Goal: Task Accomplishment & Management: Use online tool/utility

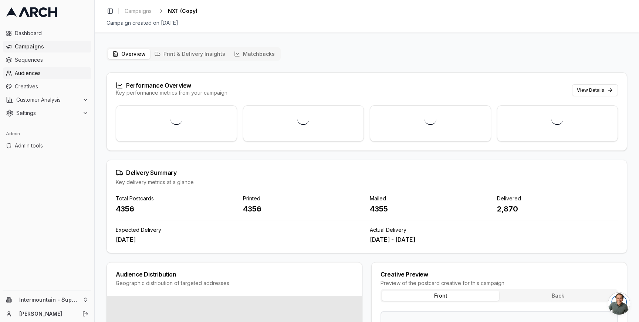
click at [46, 73] on span "Audiences" at bounding box center [52, 72] width 74 height 7
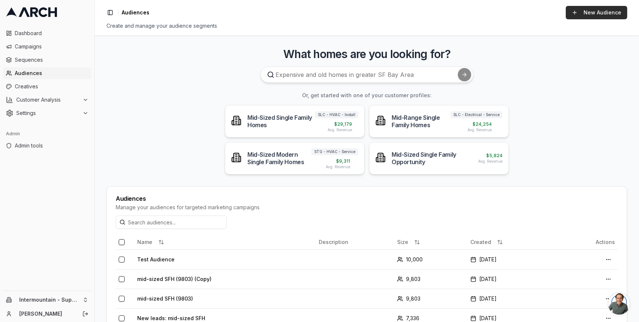
click at [591, 9] on link "New Audience" at bounding box center [596, 12] width 61 height 13
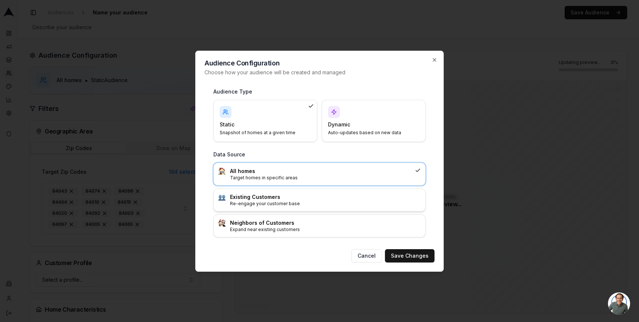
click at [286, 200] on h3 "Existing Customers" at bounding box center [325, 196] width 191 height 7
click at [362, 137] on div "Dynamic Auto-updates based on new data" at bounding box center [374, 121] width 104 height 42
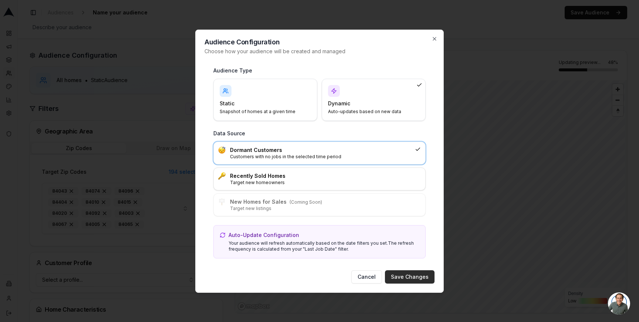
click at [403, 276] on button "Save Changes" at bounding box center [410, 276] width 50 height 13
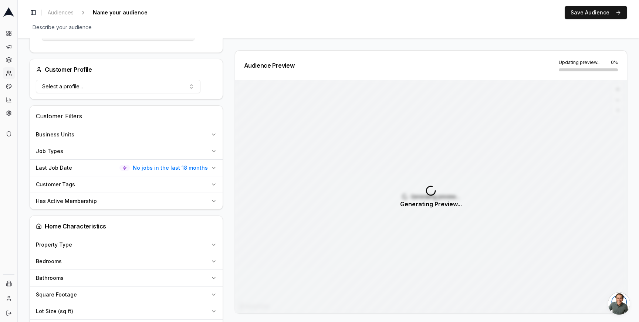
scroll to position [222, 0]
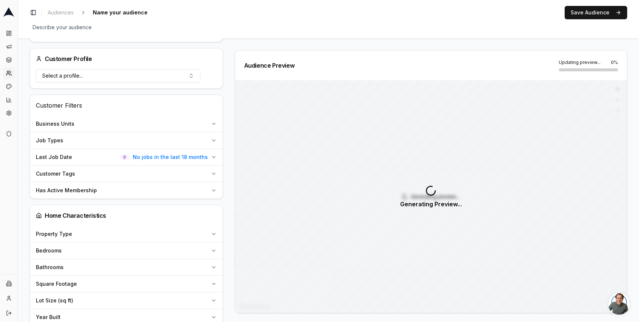
click at [181, 156] on span "No jobs in the last 18 months" at bounding box center [170, 156] width 75 height 7
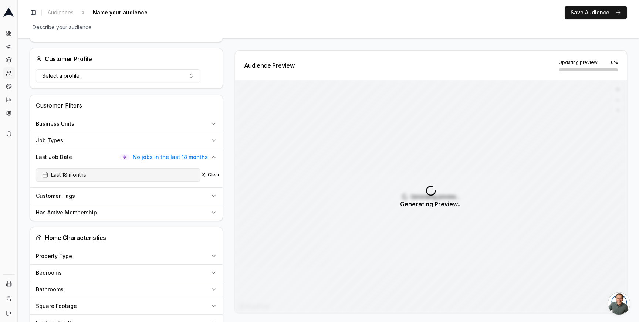
click at [160, 172] on button "Last 18 months" at bounding box center [118, 174] width 164 height 13
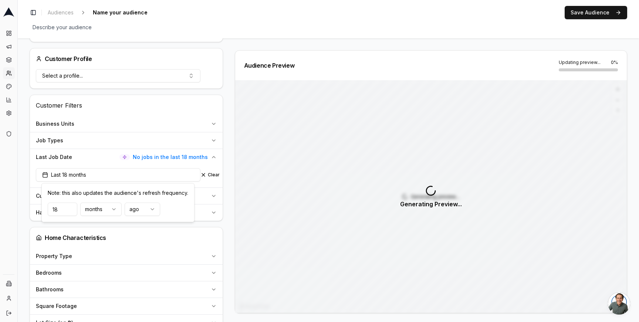
click at [128, 209] on html "Dashboard Campaigns Sequences Audiences Creatives Customer Analysis Settings Ad…" at bounding box center [319, 161] width 639 height 322
click at [110, 214] on html "Dashboard Campaigns Sequences Audiences Creatives Customer Analysis Settings Ad…" at bounding box center [319, 161] width 639 height 322
click at [109, 212] on html "Dashboard Campaigns Sequences Audiences Creatives Customer Analysis Settings Ad…" at bounding box center [319, 161] width 639 height 322
click at [56, 213] on input "18" at bounding box center [63, 209] width 30 height 13
type input "1"
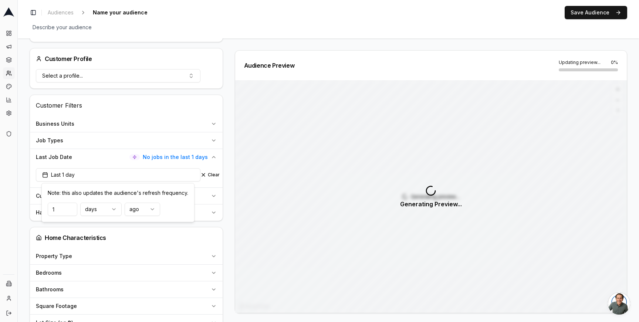
click at [229, 191] on div "Audience Preview Updating preview... 0 % Generating preview... Generating Previ…" at bounding box center [428, 181] width 398 height 263
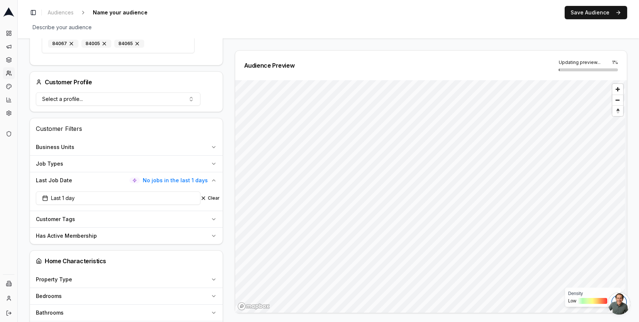
scroll to position [196, 0]
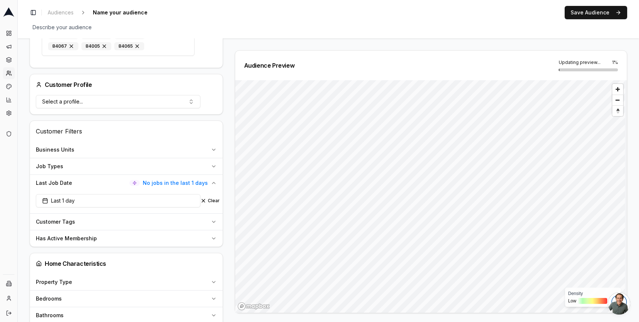
click at [183, 181] on span "No jobs in the last 1 days" at bounding box center [175, 182] width 65 height 7
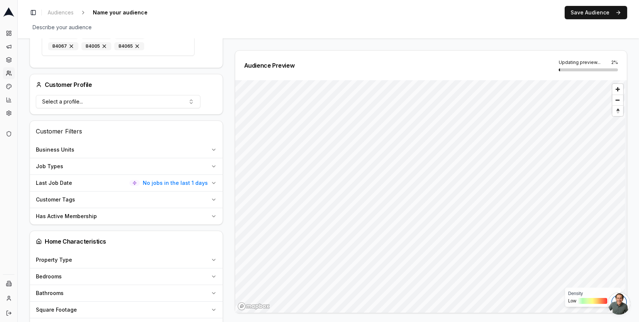
click at [183, 181] on span "No jobs in the last 1 days" at bounding box center [175, 182] width 65 height 7
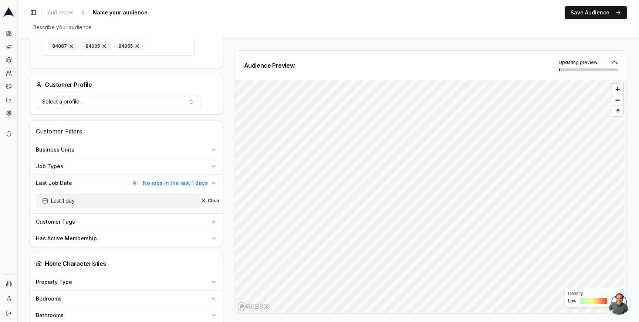
click at [153, 200] on button "Last 1 day" at bounding box center [118, 200] width 164 height 13
click at [146, 237] on html "Dashboard Campaigns Sequences Audiences Creatives Customer Analysis Settings Ad…" at bounding box center [319, 161] width 639 height 322
click at [229, 201] on html "Dashboard Campaigns Sequences Audiences Creatives Customer Analysis Settings Ad…" at bounding box center [319, 161] width 639 height 322
click at [227, 185] on div "Audience Configuration Dormant Customers • Dynamic Audience Updates every 1 day…" at bounding box center [129, 277] width 199 height 846
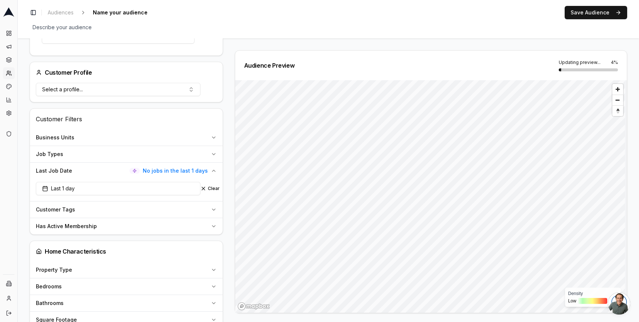
scroll to position [210, 0]
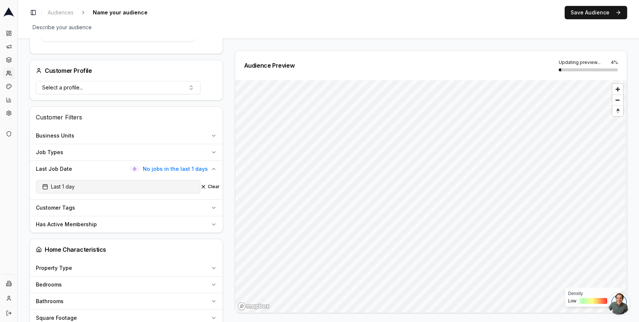
click at [152, 185] on button "Last 1 day" at bounding box center [118, 186] width 164 height 13
click at [175, 171] on span "No jobs in the last 1 days" at bounding box center [175, 168] width 65 height 7
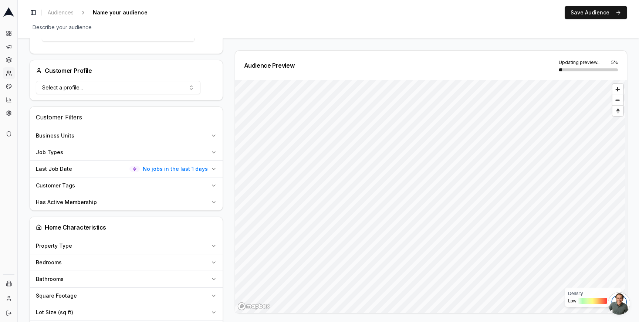
click at [175, 171] on span "No jobs in the last 1 days" at bounding box center [175, 168] width 65 height 7
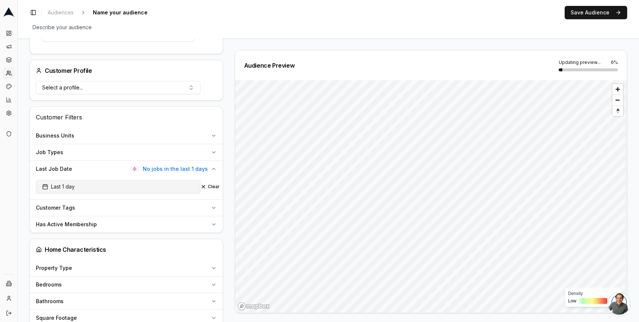
click at [151, 188] on button "Last 1 day" at bounding box center [118, 186] width 164 height 13
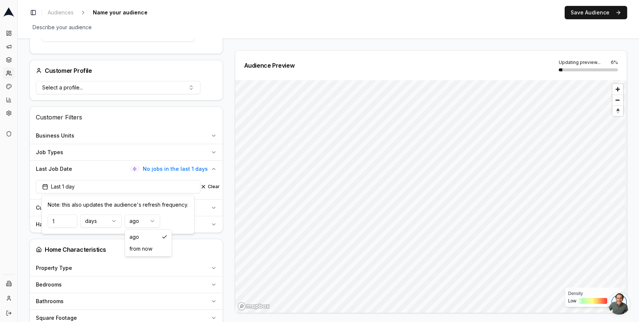
click at [146, 222] on html "Dashboard Campaigns Sequences Audiences Creatives Customer Analysis Settings Ad…" at bounding box center [319, 161] width 639 height 322
click at [91, 223] on html "Dashboard Campaigns Sequences Audiences Creatives Customer Analysis Settings Ad…" at bounding box center [319, 161] width 639 height 322
click at [60, 189] on span "Last 1 day" at bounding box center [58, 186] width 33 height 7
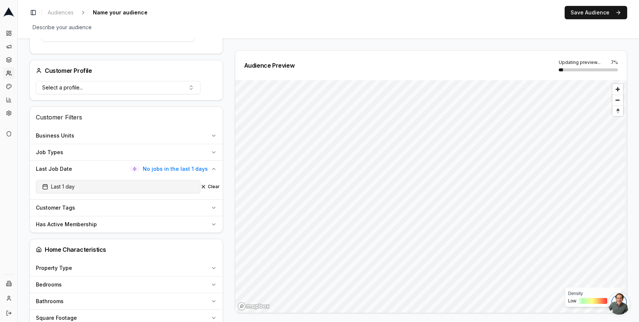
click at [46, 185] on span "Last 1 day" at bounding box center [58, 186] width 33 height 7
click at [141, 222] on html "Dashboard Campaigns Sequences Audiences Creatives Customer Analysis Settings Ad…" at bounding box center [319, 161] width 639 height 322
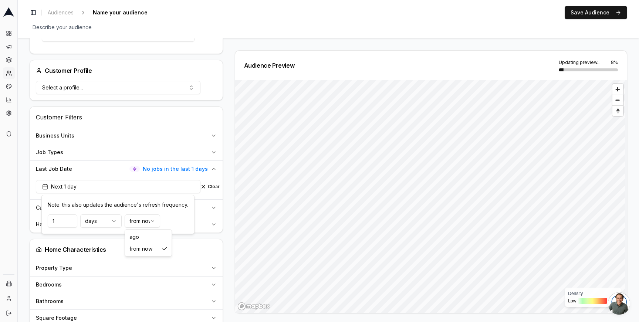
click at [140, 225] on html "Dashboard Campaigns Sequences Audiences Creatives Customer Analysis Settings Ad…" at bounding box center [319, 161] width 639 height 322
click at [229, 185] on div "Audience Preview Updating preview... 0 % Generating preview... Generating Previ…" at bounding box center [428, 181] width 398 height 263
click at [209, 186] on button "Clear" at bounding box center [209, 187] width 19 height 6
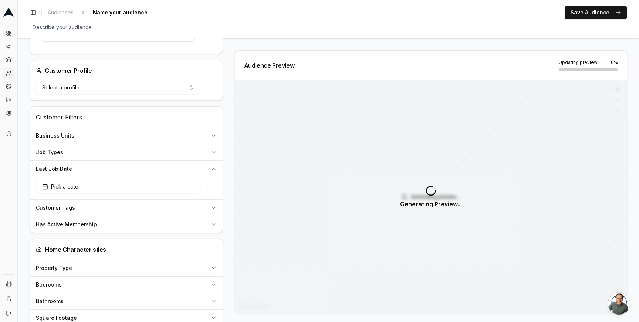
click at [214, 168] on icon "button" at bounding box center [214, 169] width 6 height 6
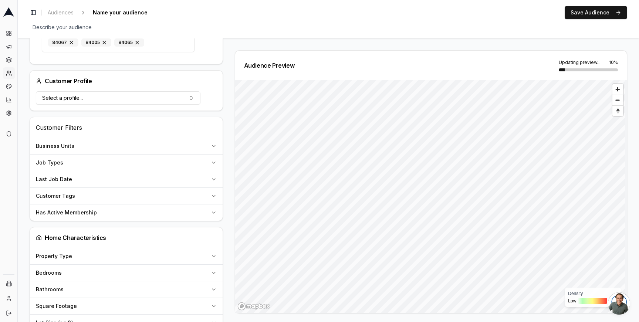
scroll to position [227, 0]
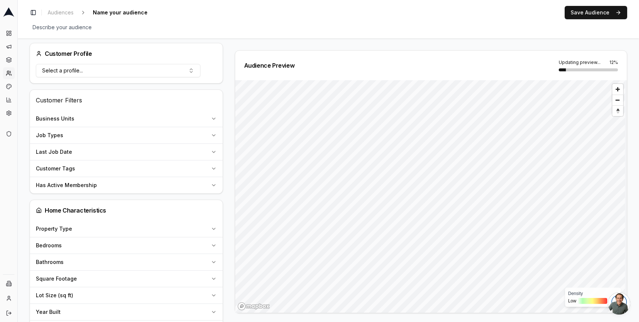
click at [159, 153] on div "Last Job Date" at bounding box center [122, 151] width 172 height 7
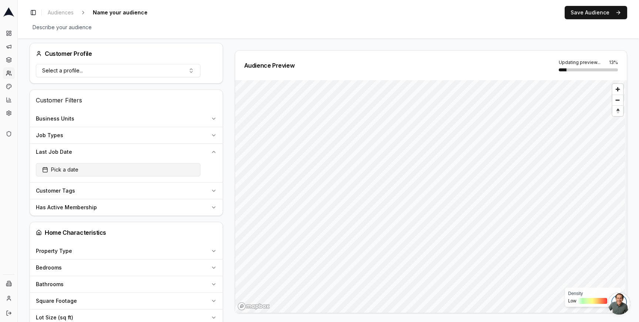
click at [67, 169] on span "Pick a date" at bounding box center [60, 169] width 36 height 7
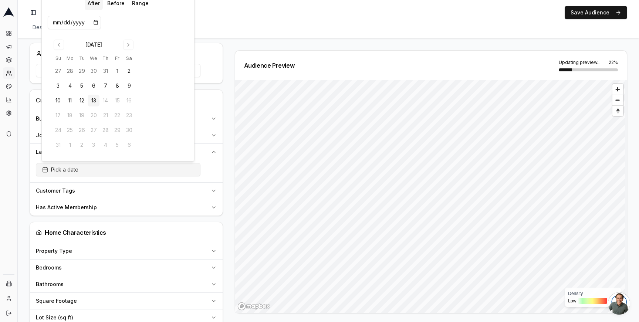
click at [82, 167] on button "Pick a date" at bounding box center [118, 169] width 164 height 13
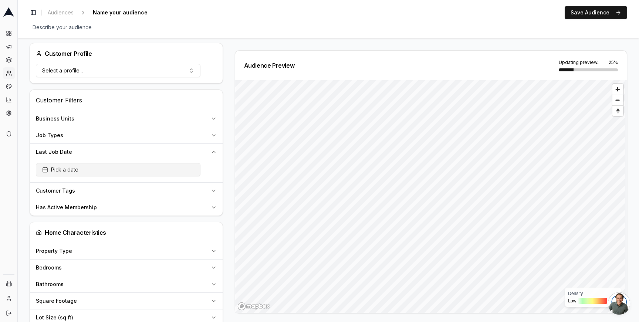
click at [68, 170] on span "Pick a date" at bounding box center [60, 169] width 36 height 7
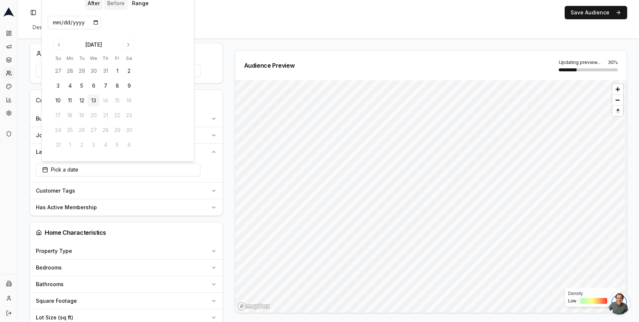
click at [122, 5] on button "Before" at bounding box center [115, 3] width 23 height 13
click at [73, 102] on button "11" at bounding box center [70, 101] width 12 height 12
type input "[DATE]"
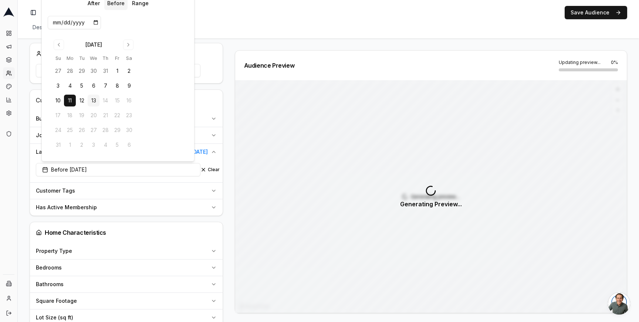
click at [225, 178] on div "Audience Configuration Dormant Customers • Dynamic Audience Updates every 1 day…" at bounding box center [129, 246] width 199 height 846
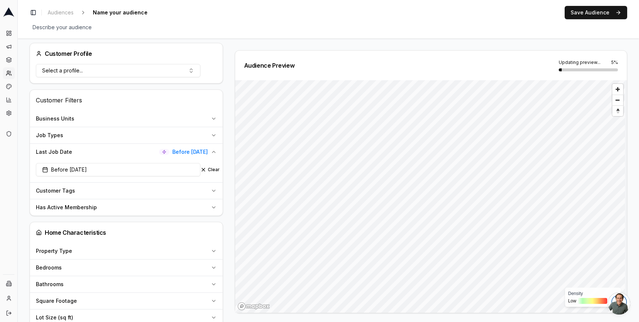
click at [176, 152] on span "Before [DATE]" at bounding box center [189, 151] width 35 height 7
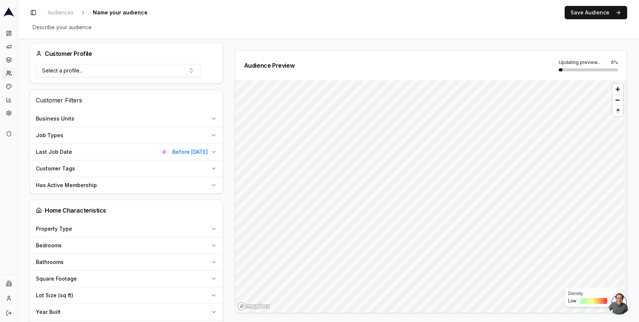
click at [176, 152] on span "Before [DATE]" at bounding box center [189, 151] width 35 height 7
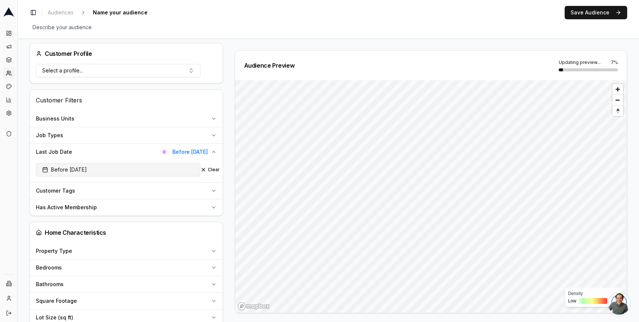
click at [117, 166] on button "Before [DATE]" at bounding box center [118, 169] width 164 height 13
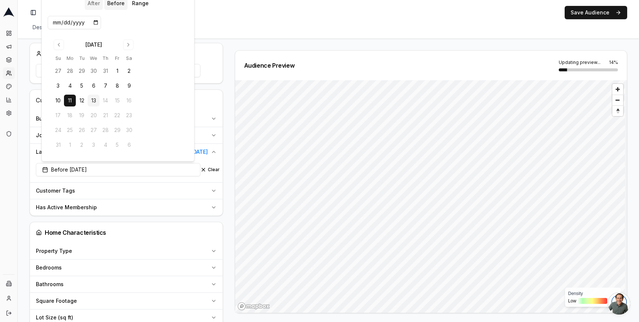
click at [93, 1] on button "After" at bounding box center [94, 3] width 18 height 13
click at [230, 168] on div "Audience Preview Updating preview... 0 % Generating preview... Generating Previ…" at bounding box center [428, 181] width 398 height 263
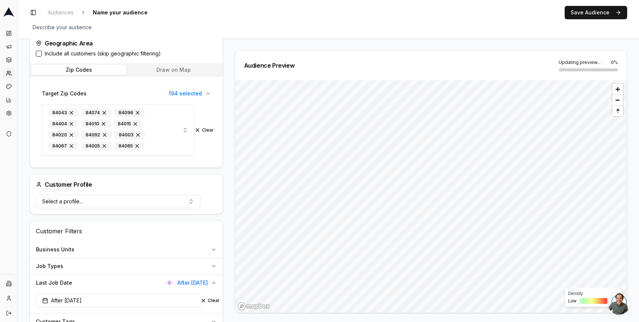
scroll to position [94, 0]
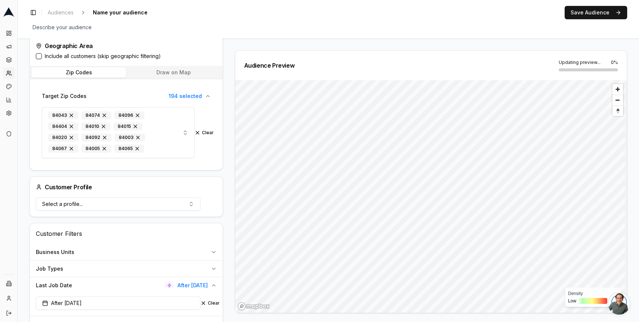
click at [39, 57] on button "Include all customers (skip geographic filtering)" at bounding box center [39, 56] width 6 height 6
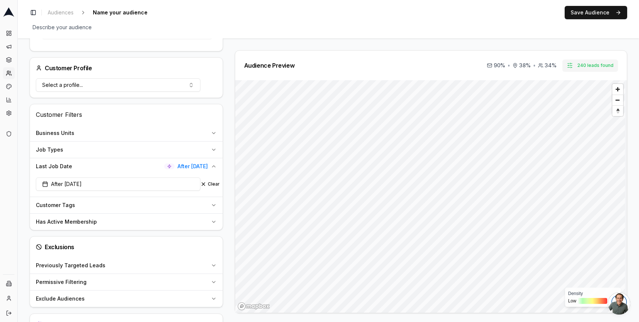
scroll to position [177, 0]
click at [527, 67] on span "38 %" at bounding box center [524, 65] width 11 height 7
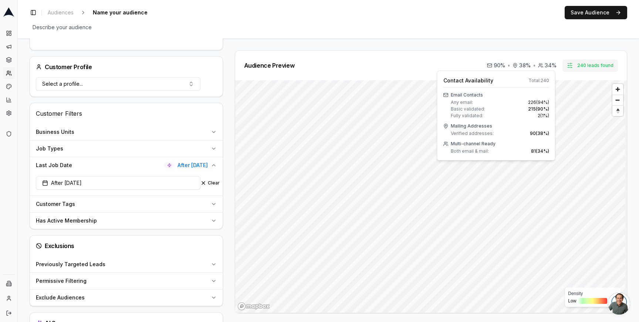
click at [438, 44] on div "Audience Configuration Dormant Customers • Dynamic Audience Updates every 1 day…" at bounding box center [328, 109] width 597 height 473
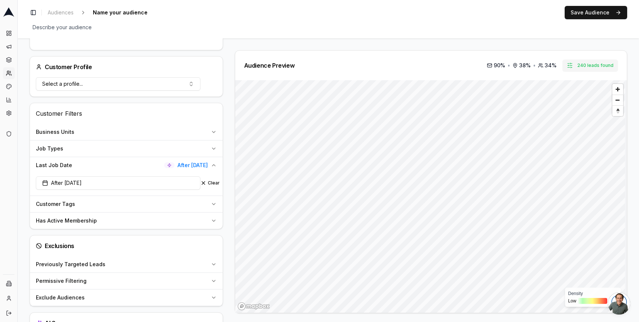
click at [512, 64] on icon "button" at bounding box center [514, 65] width 5 height 5
click at [163, 183] on button "After [DATE]" at bounding box center [118, 182] width 164 height 13
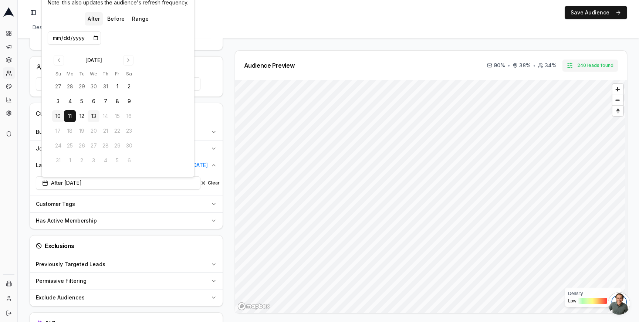
click at [57, 117] on button "10" at bounding box center [58, 116] width 12 height 12
type input "[DATE]"
click at [229, 179] on div "Audience Preview 90 % • 37 % • 34 % 240 leads found Density Low High" at bounding box center [428, 181] width 398 height 263
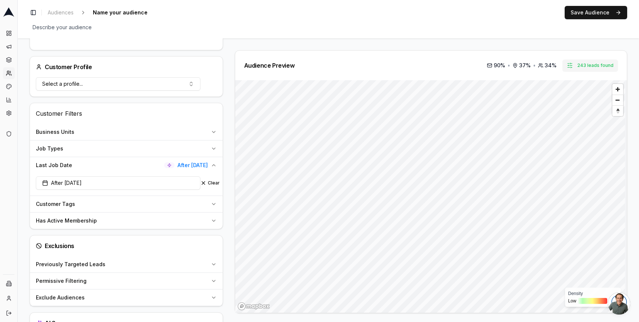
click at [516, 64] on span "37 %" at bounding box center [521, 65] width 18 height 7
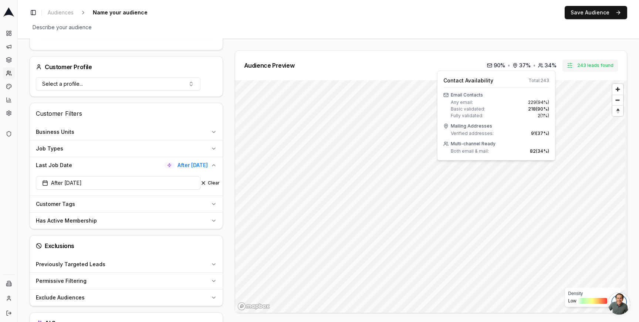
click at [516, 64] on span "37 %" at bounding box center [521, 65] width 18 height 7
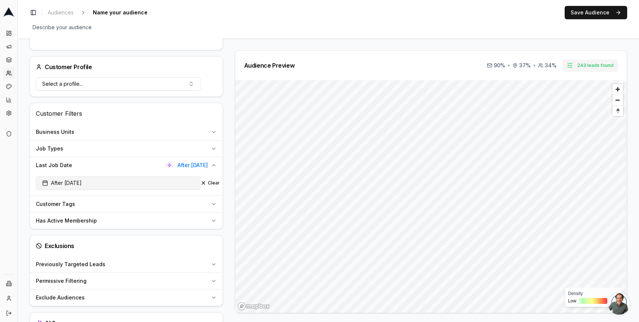
click at [143, 182] on button "After [DATE]" at bounding box center [118, 182] width 164 height 13
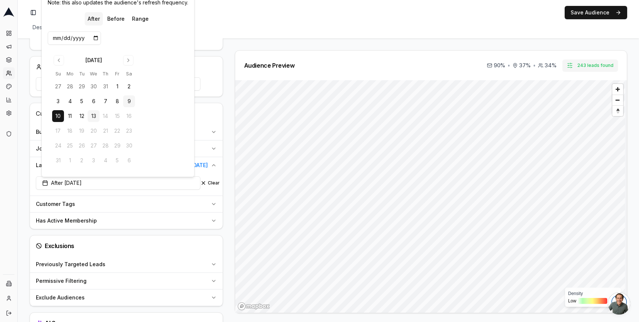
click at [128, 99] on button "9" at bounding box center [129, 101] width 12 height 12
click at [118, 103] on button "8" at bounding box center [117, 101] width 12 height 12
click at [103, 101] on button "7" at bounding box center [105, 101] width 12 height 12
click at [94, 101] on button "6" at bounding box center [94, 101] width 12 height 12
type input "[DATE]"
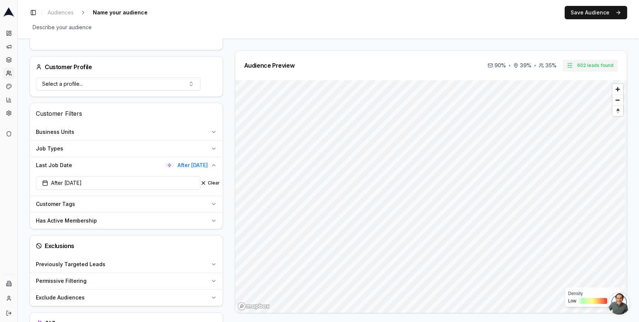
click at [427, 47] on div "Audience Configuration Dormant Customers • Dynamic Audience Updates every 1 day…" at bounding box center [328, 109] width 597 height 473
click at [225, 57] on div "Audience Configuration Dormant Customers • Dynamic Audience Updates every 1 day…" at bounding box center [129, 109] width 199 height 473
click at [214, 185] on button "Clear" at bounding box center [209, 183] width 19 height 6
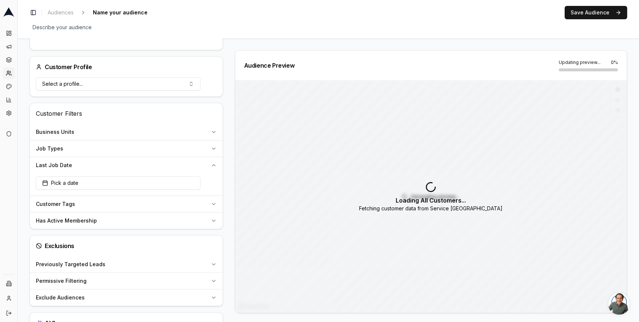
click at [211, 165] on icon "button" at bounding box center [214, 165] width 6 height 6
